Goal: Browse casually

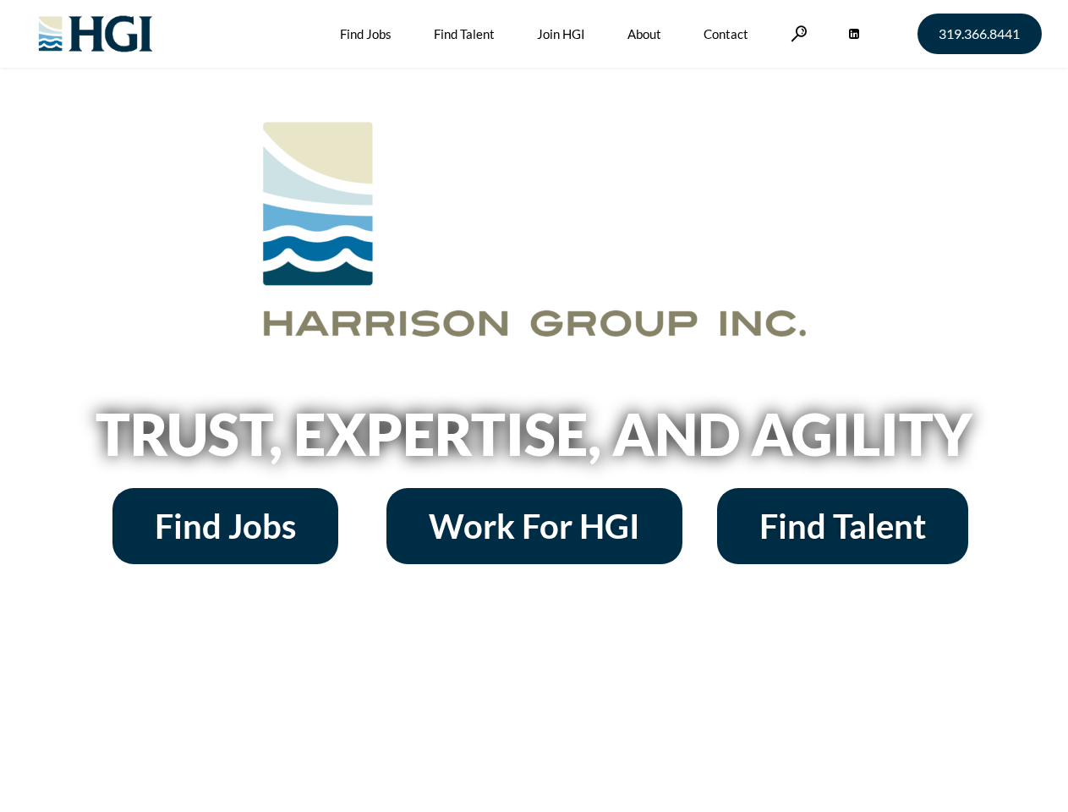
click at [533, 406] on h2 "Trust, Expertise, and Agility" at bounding box center [534, 433] width 964 height 57
click at [796, 33] on link at bounding box center [798, 33] width 17 height 16
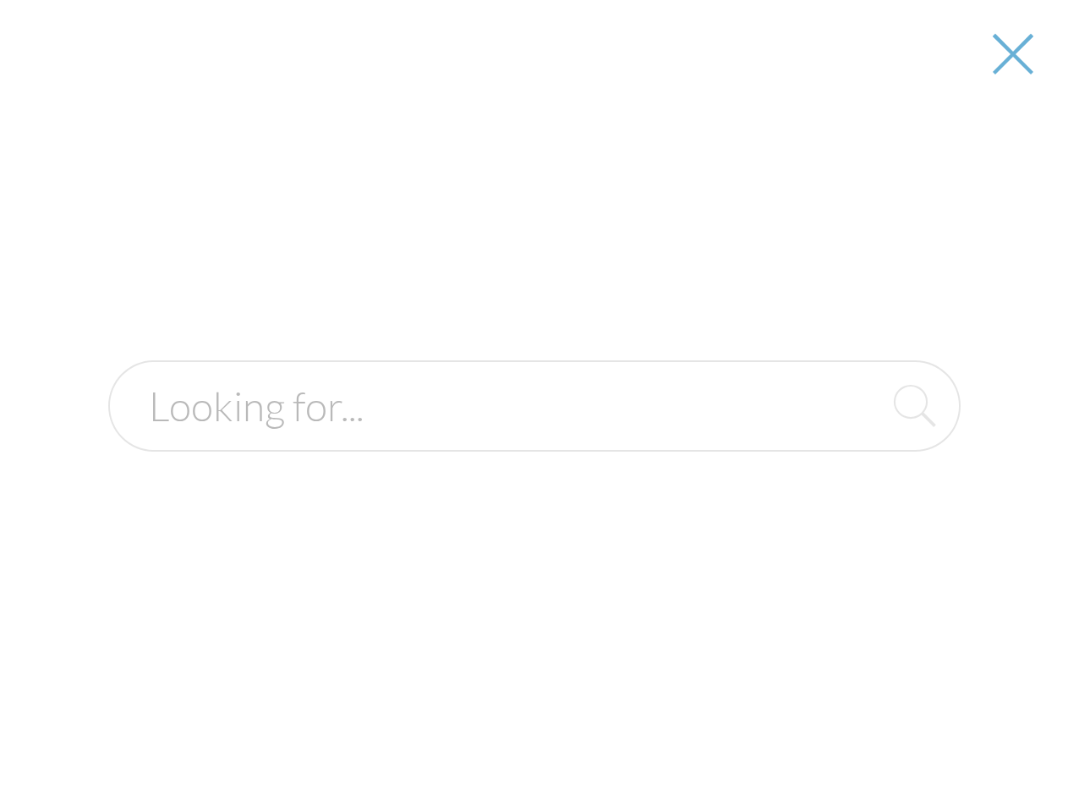
click at [533, 440] on h2 "Trust, Expertise, and Agility" at bounding box center [534, 433] width 964 height 57
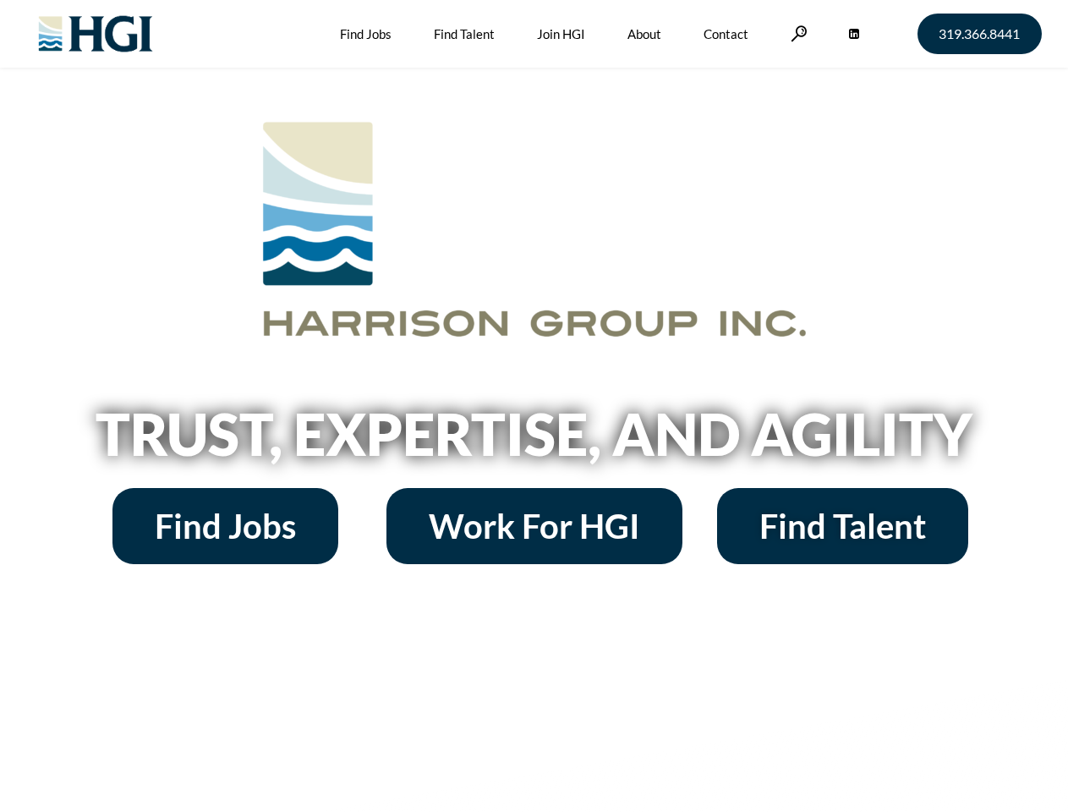
click at [533, 406] on h2 "Trust, Expertise, and Agility" at bounding box center [534, 433] width 964 height 57
click at [796, 33] on link at bounding box center [798, 33] width 17 height 16
